Goal: Navigation & Orientation: Understand site structure

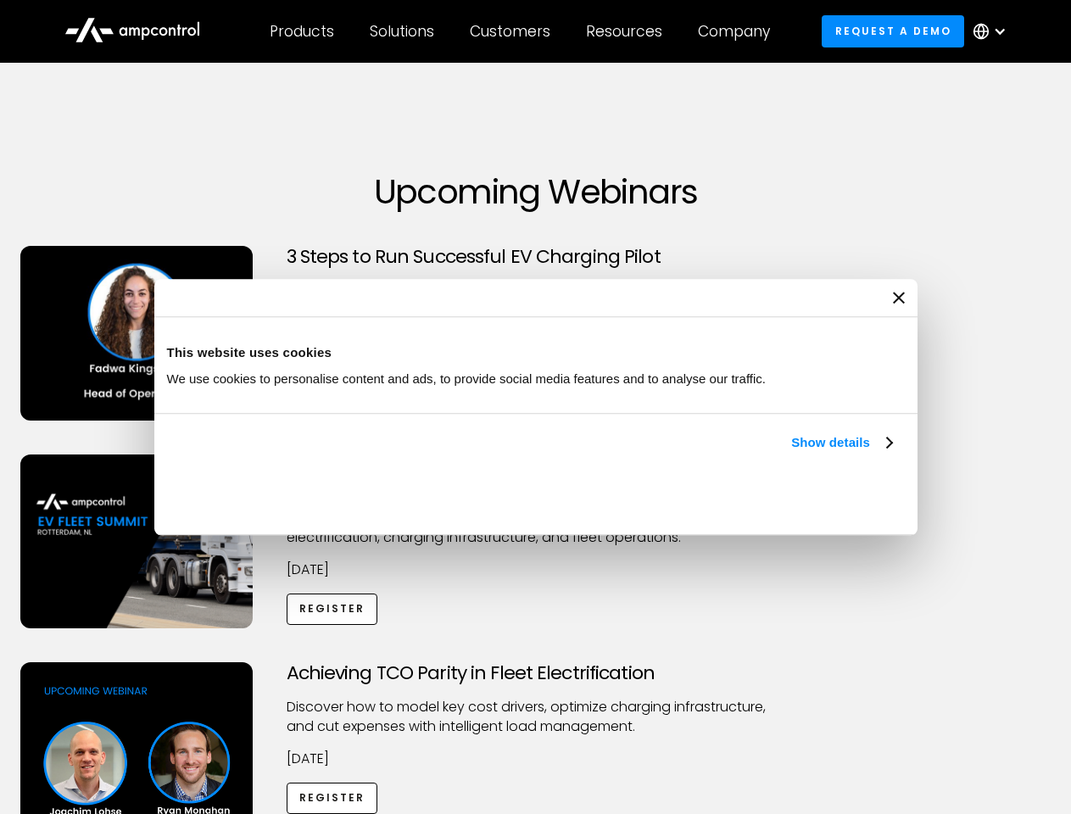
click at [791, 453] on link "Show details" at bounding box center [841, 442] width 100 height 20
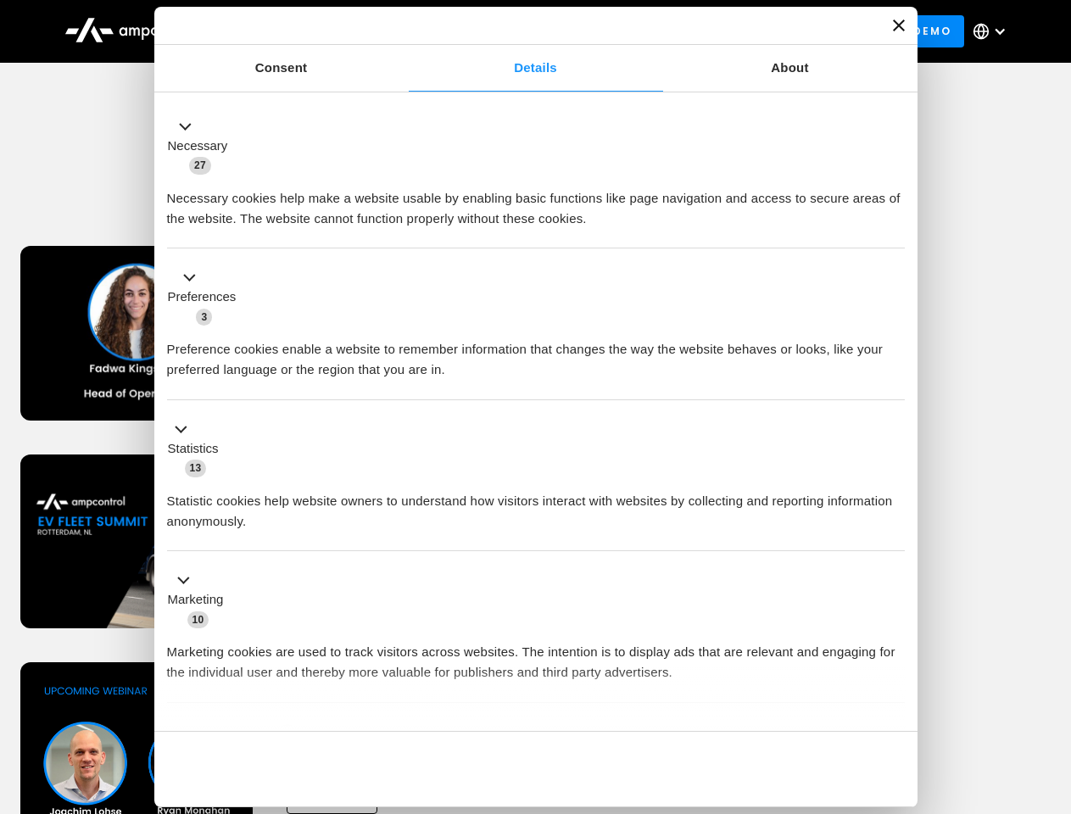
click at [894, 552] on li "Statistics 13 Statistic cookies help website owners to understand how visitors …" at bounding box center [536, 476] width 738 height 152
click at [1052, 683] on div "Achieving TCO Parity in Fleet Electrification Discover how to model key cost dr…" at bounding box center [535, 795] width 1065 height 266
click at [521, 31] on div "Customers" at bounding box center [510, 31] width 81 height 19
click at [301, 31] on div "Products" at bounding box center [302, 31] width 64 height 19
click at [403, 31] on div "Solutions" at bounding box center [402, 31] width 64 height 19
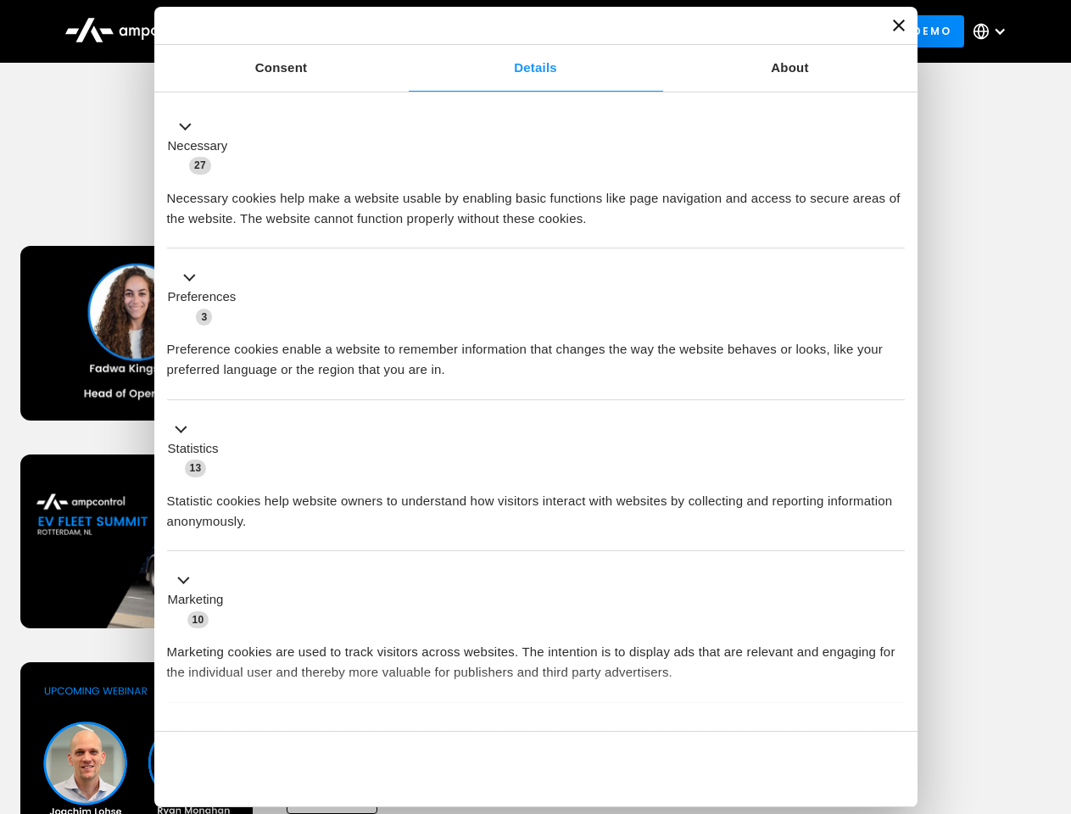
click at [513, 31] on div "Customers" at bounding box center [510, 31] width 81 height 19
click at [627, 31] on div "Resources" at bounding box center [624, 31] width 76 height 19
click at [739, 31] on div "Company" at bounding box center [734, 31] width 72 height 19
click at [994, 31] on div at bounding box center [1000, 32] width 14 height 14
